Goal: Navigation & Orientation: Find specific page/section

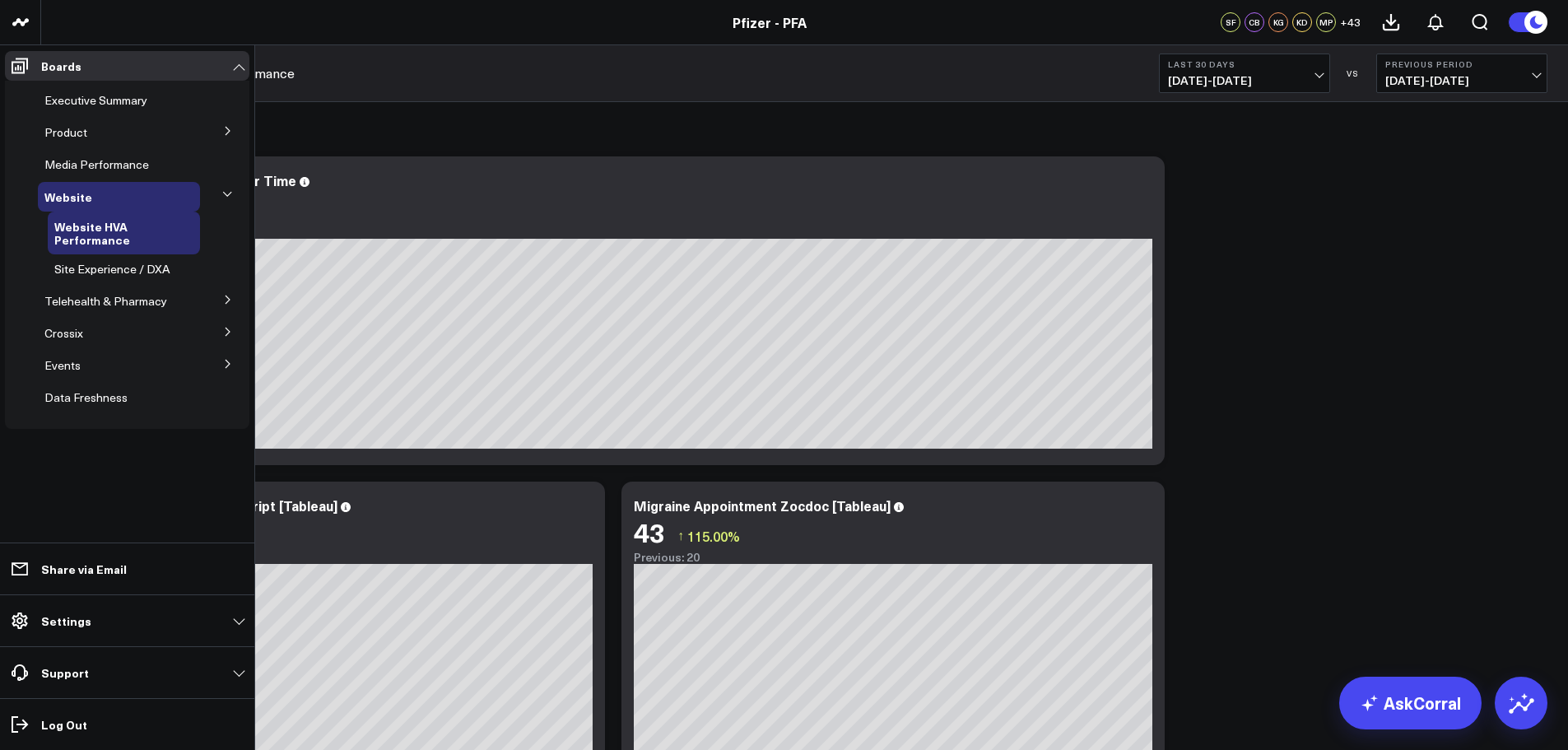
click at [222, 287] on button at bounding box center [228, 299] width 43 height 25
drag, startPoint x: 227, startPoint y: 373, endPoint x: 220, endPoint y: 379, distance: 9.2
click at [227, 386] on icon at bounding box center [228, 391] width 10 height 10
click at [230, 410] on button at bounding box center [228, 422] width 43 height 25
click at [74, 387] on span "Essence" at bounding box center [76, 395] width 45 height 15
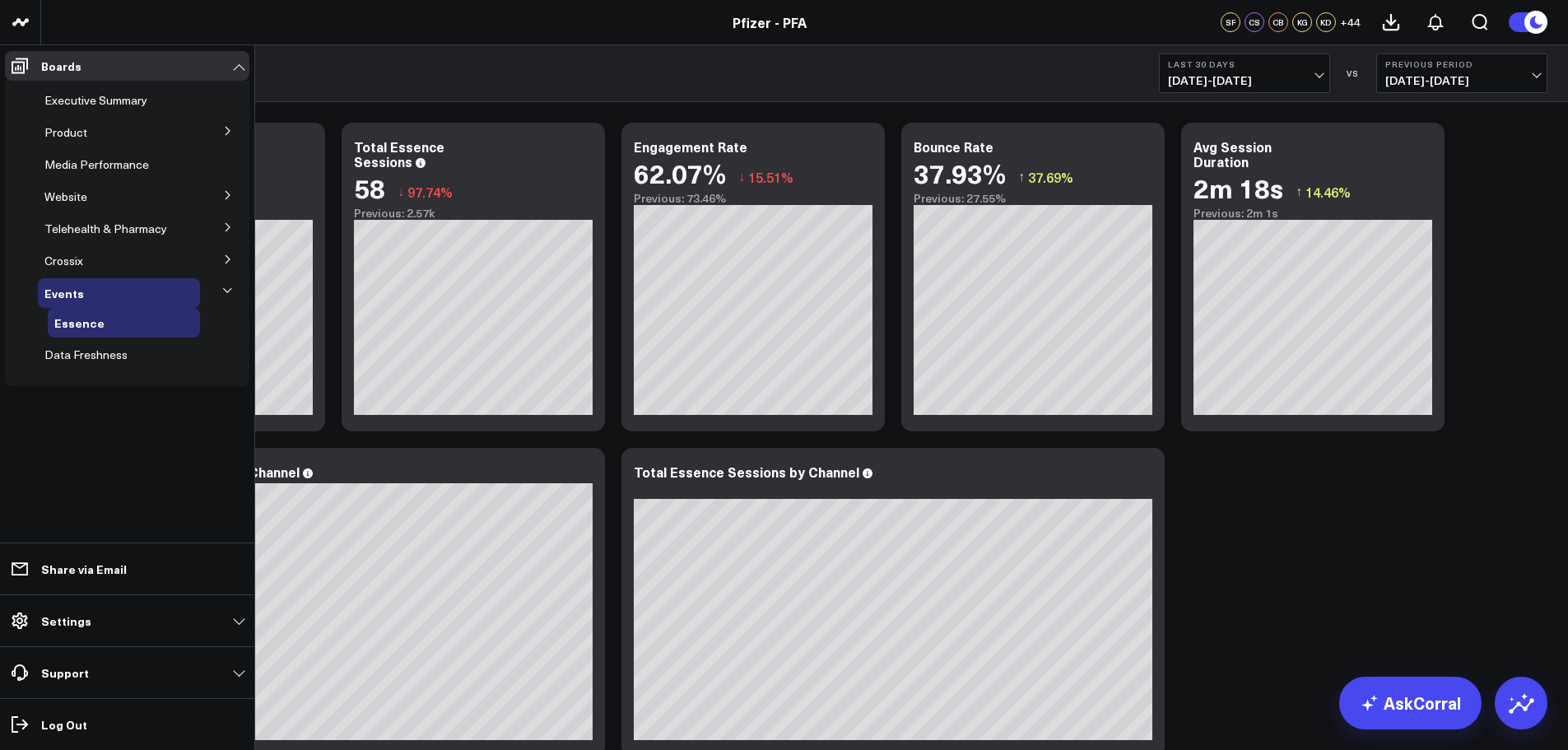
click at [232, 195] on icon at bounding box center [228, 196] width 10 height 10
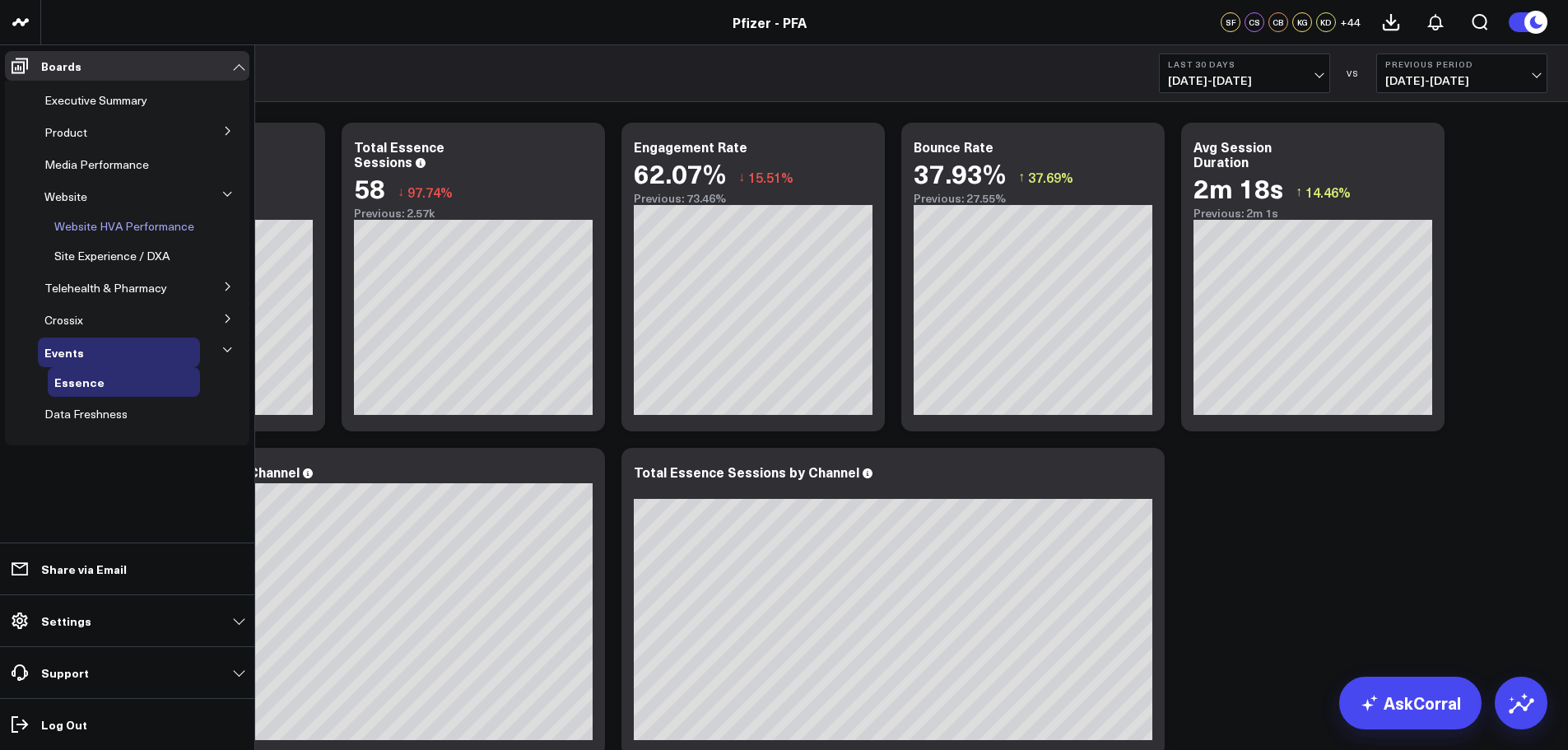
click at [155, 223] on span "Website HVA Performance" at bounding box center [124, 226] width 140 height 15
